Goal: Find contact information: Find contact information

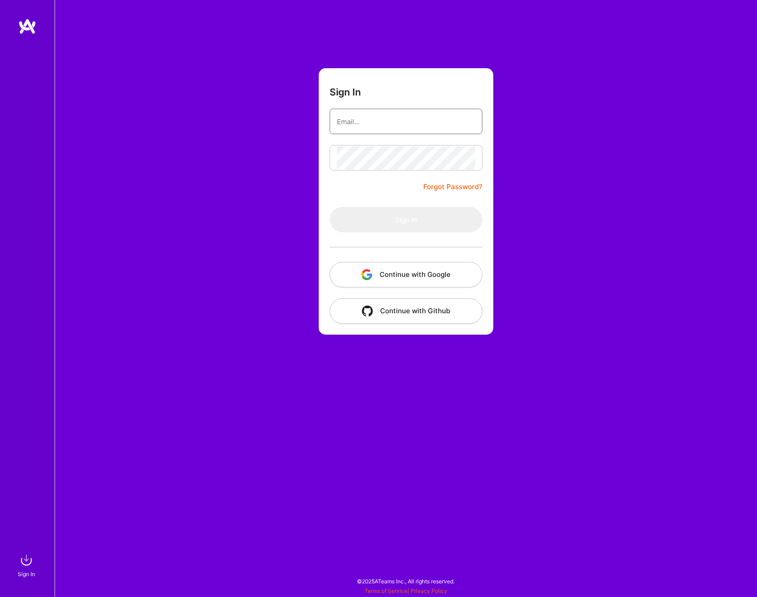
type input "l.bacon@outlook.com"
click at [420, 277] on button "Continue with Google" at bounding box center [406, 274] width 153 height 25
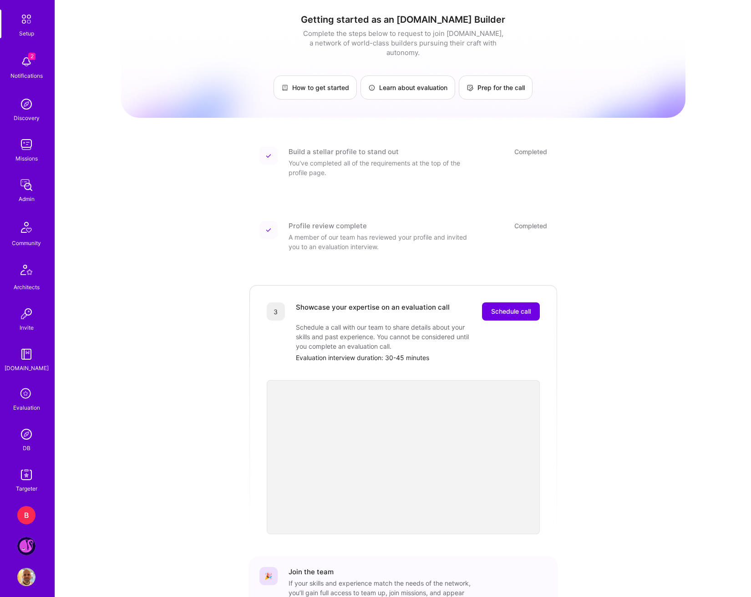
scroll to position [49, 0]
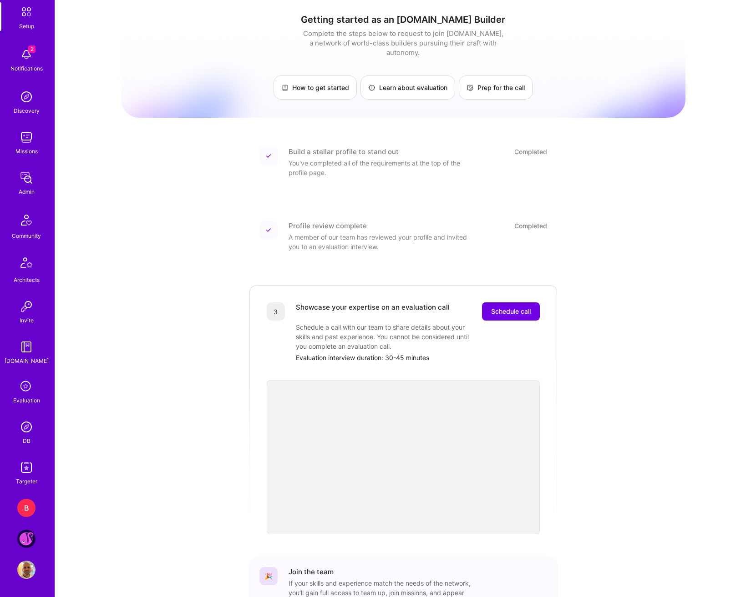
click at [22, 424] on img at bounding box center [26, 427] width 18 height 18
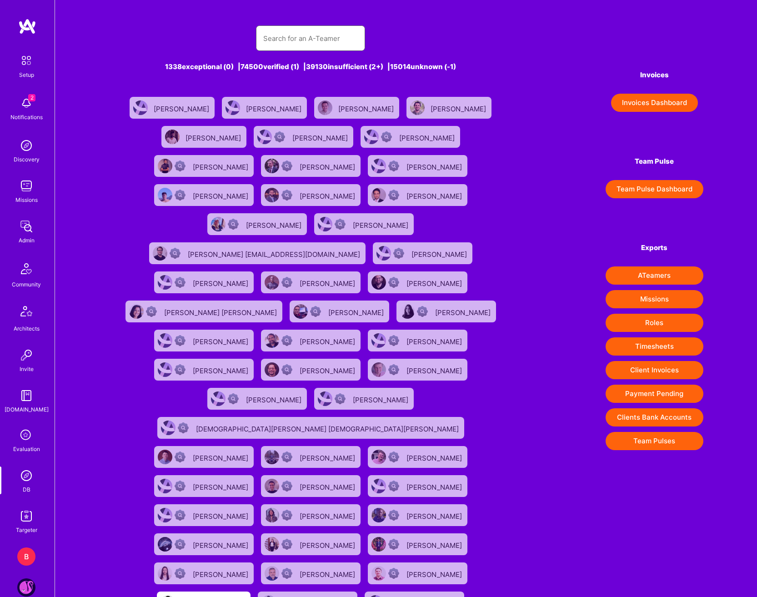
click at [311, 41] on input "text" at bounding box center [310, 38] width 95 height 23
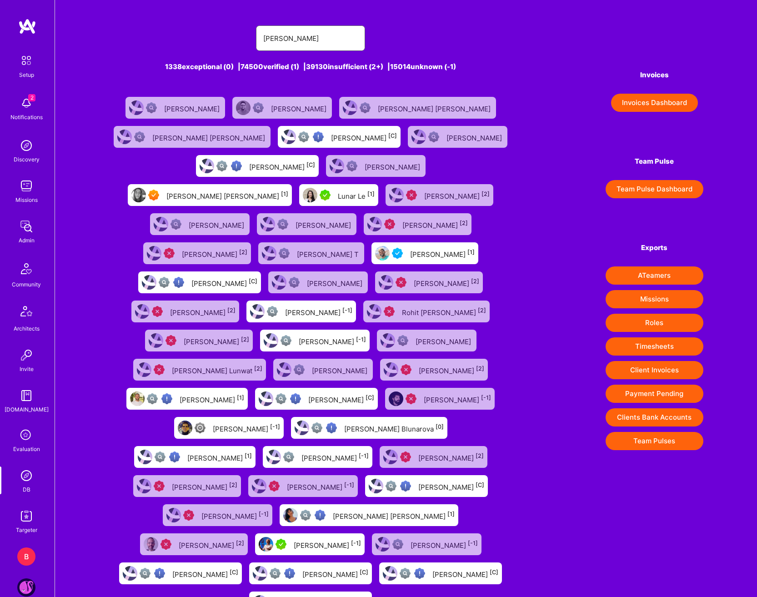
type input "luna"
click at [267, 189] on div "Luna Nylund [1]" at bounding box center [227, 195] width 122 height 12
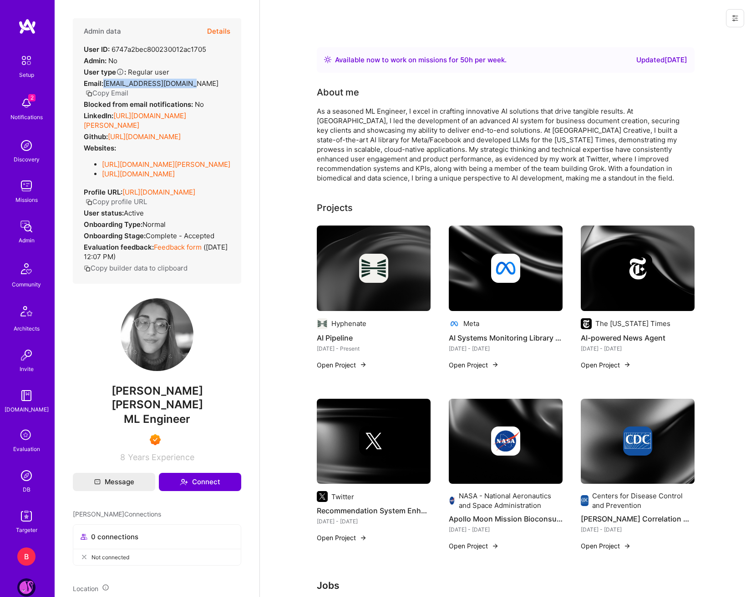
drag, startPoint x: 187, startPoint y: 80, endPoint x: 105, endPoint y: 83, distance: 81.9
click at [105, 83] on div "Email: clair.de.luny@gmail.com Copy Email" at bounding box center [157, 88] width 146 height 19
copy span "clair.de.luny@gmail.com"
